Goal: Navigation & Orientation: Find specific page/section

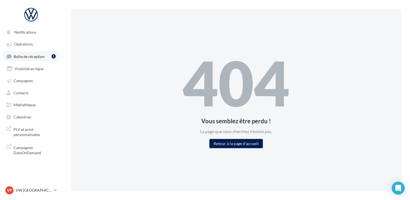
click at [26, 57] on span "Boîte de réception" at bounding box center [29, 56] width 31 height 5
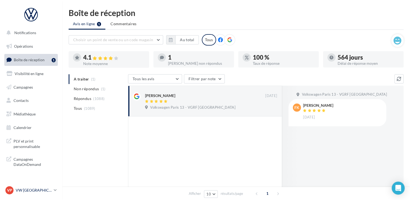
click at [35, 190] on p "VW [GEOGRAPHIC_DATA] 13" at bounding box center [34, 189] width 36 height 5
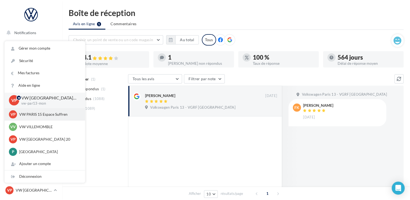
click at [46, 112] on p "VW PARIS 15 Espace Suffren" at bounding box center [48, 113] width 59 height 5
